Goal: Register for event/course: Sign up to attend an event or enroll in a course

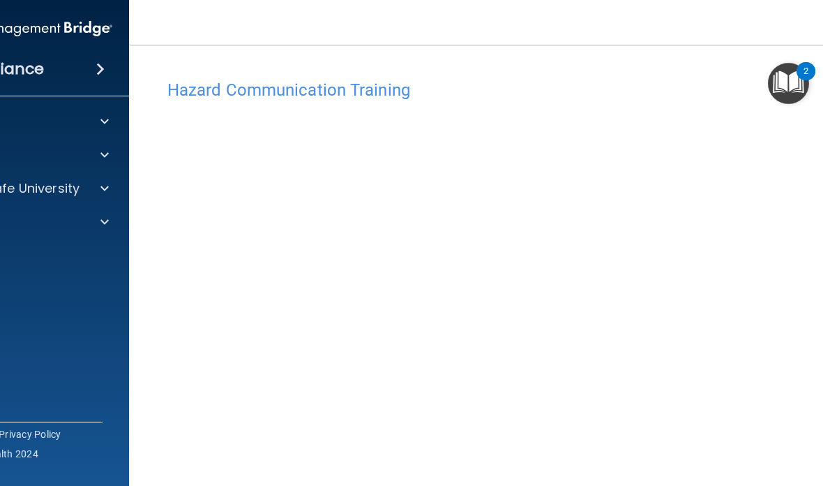
click at [799, 78] on img "Open Resource Center, 2 new notifications" at bounding box center [788, 83] width 41 height 41
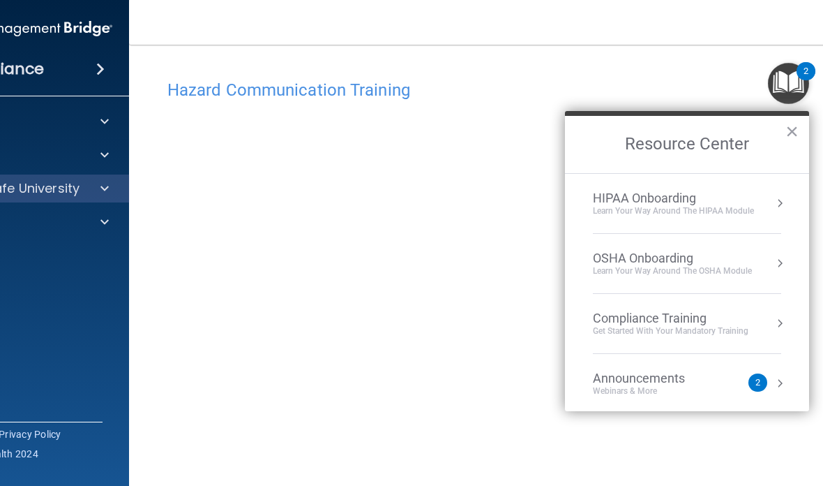
click at [91, 195] on div at bounding box center [102, 188] width 35 height 17
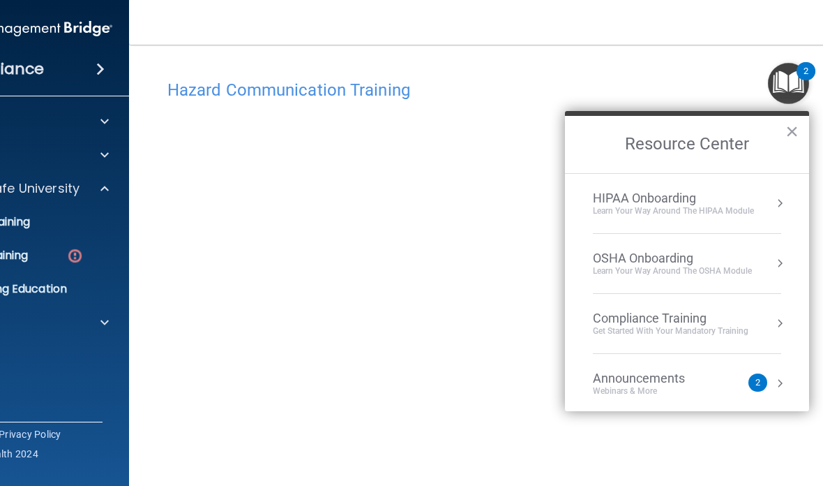
click at [635, 40] on nav "Toggle navigation [PERSON_NAME] [EMAIL_ADDRESS][DOMAIN_NAME] Manage My Enterpri…" at bounding box center [523, 22] width 788 height 45
click at [797, 141] on button "×" at bounding box center [792, 131] width 13 height 22
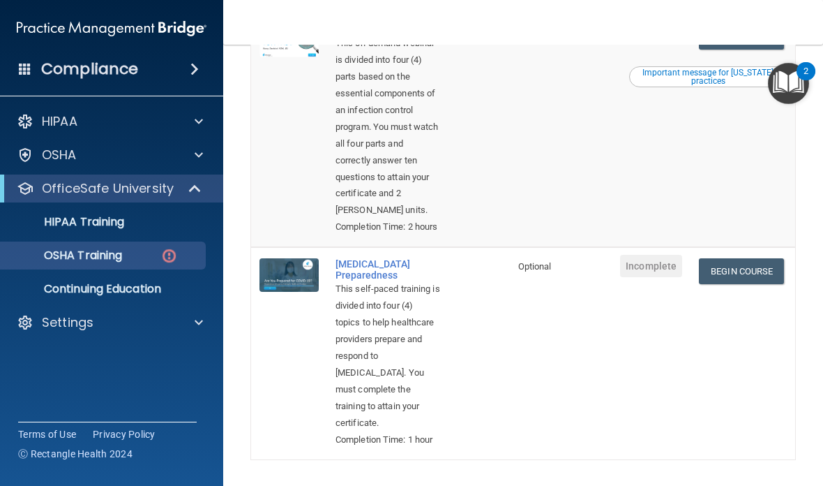
scroll to position [639, 0]
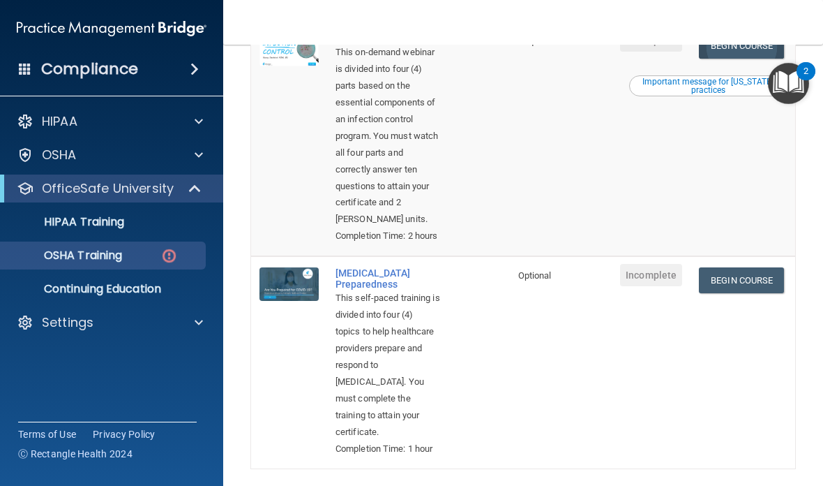
click at [749, 59] on link "Begin Course" at bounding box center [741, 46] width 85 height 26
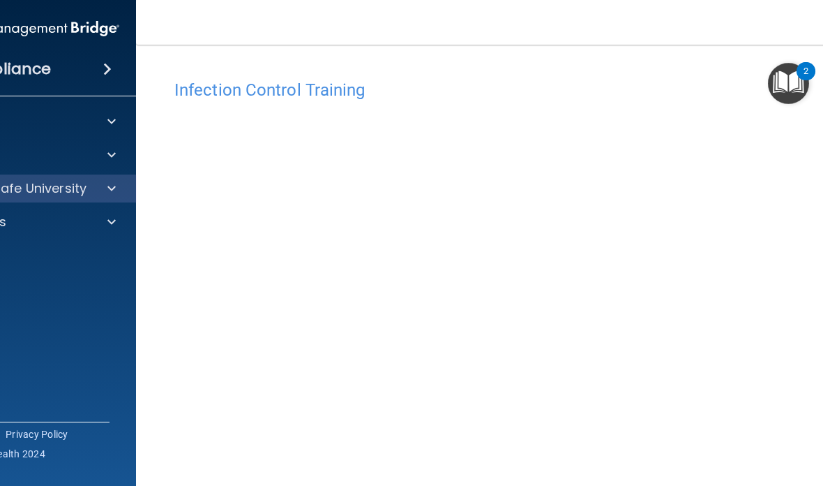
click at [113, 182] on span at bounding box center [111, 188] width 8 height 17
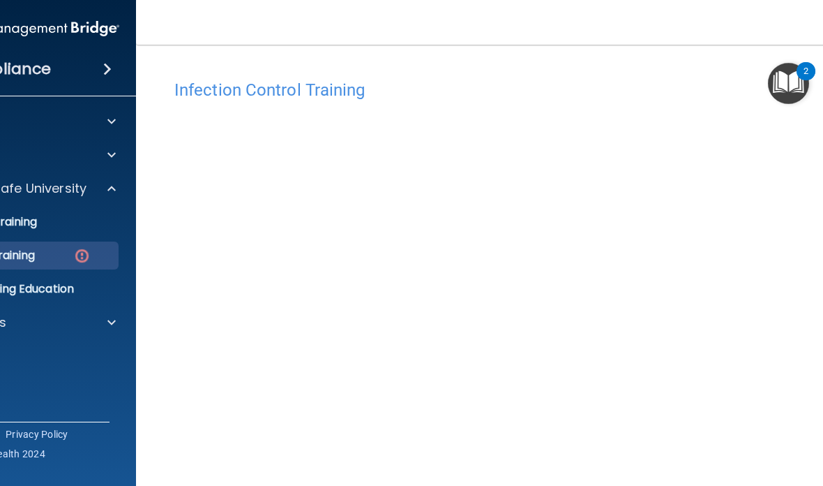
click at [84, 248] on img at bounding box center [81, 255] width 17 height 17
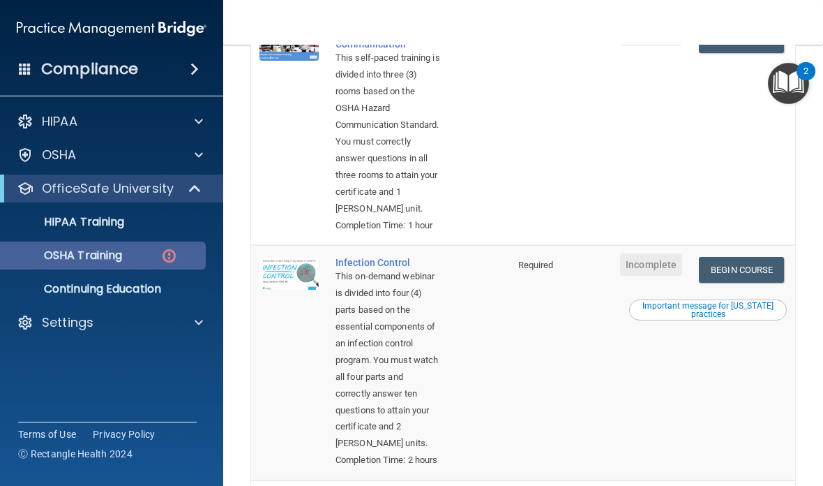
scroll to position [414, 0]
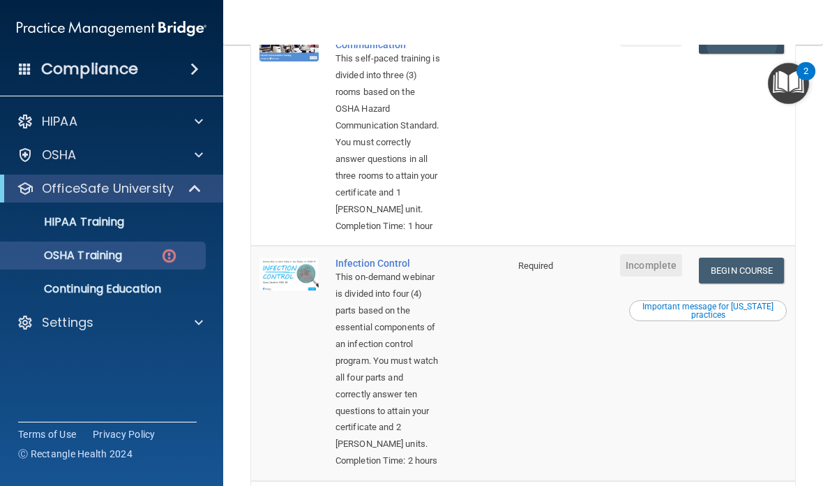
click at [726, 54] on link "Begin Course" at bounding box center [741, 41] width 85 height 26
